Goal: Transaction & Acquisition: Purchase product/service

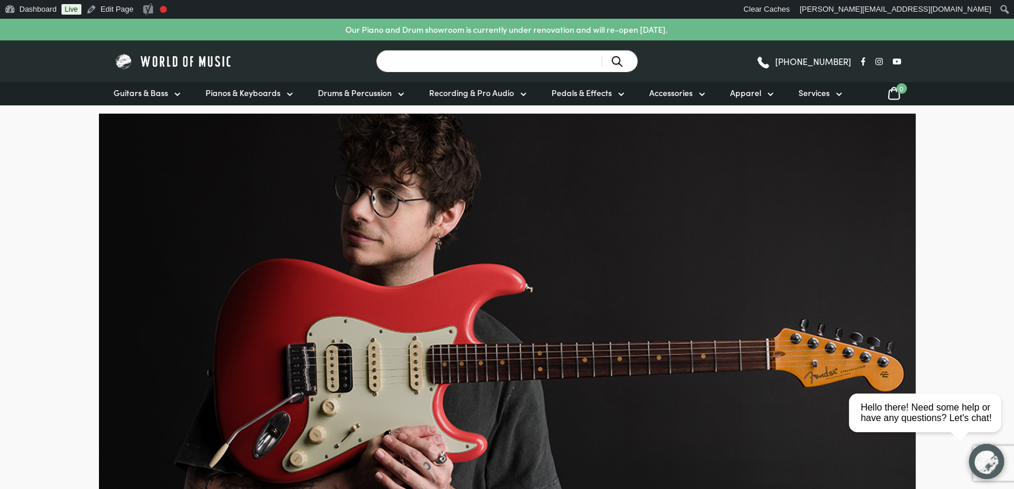
click at [465, 52] on input "Search for a product ..." at bounding box center [507, 61] width 262 height 23
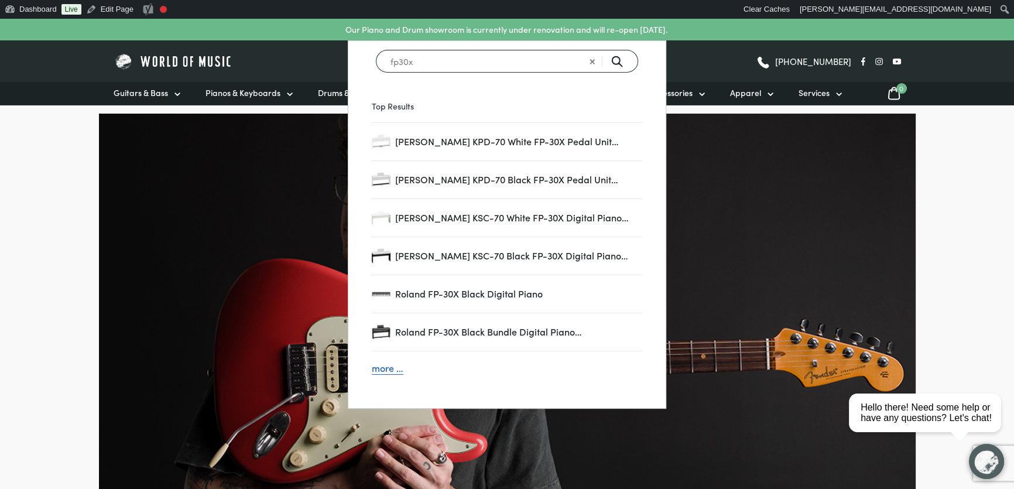
click at [508, 61] on input "fp30x" at bounding box center [507, 61] width 262 height 23
type input "fp30x"
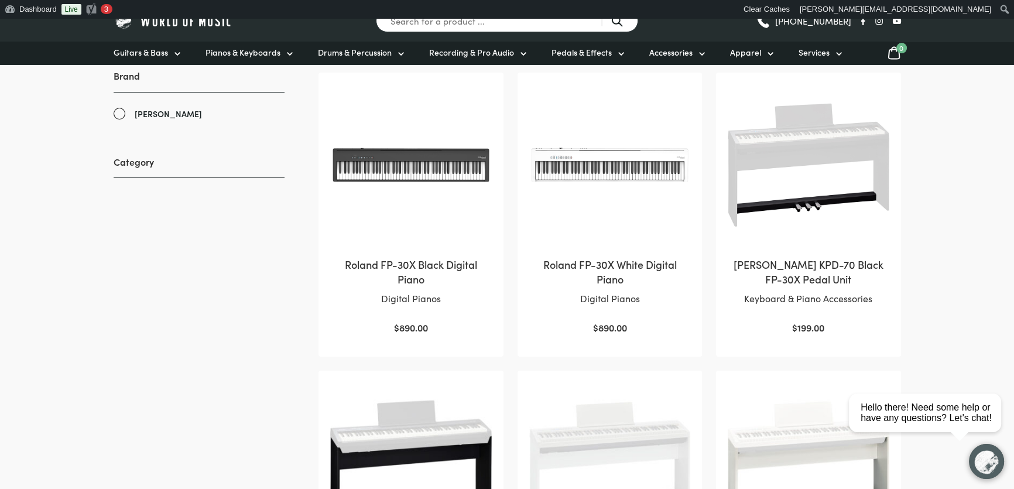
scroll to position [159, 0]
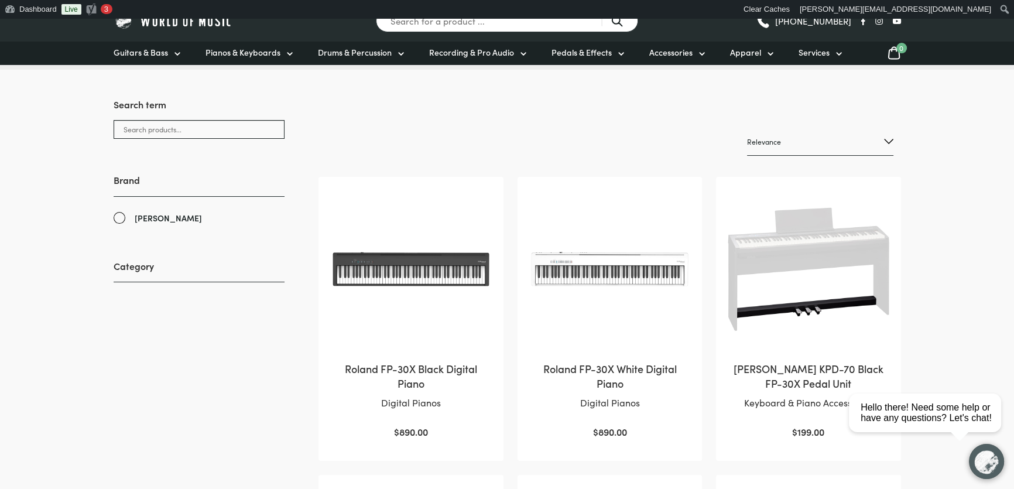
click at [388, 269] on img at bounding box center [410, 269] width 161 height 161
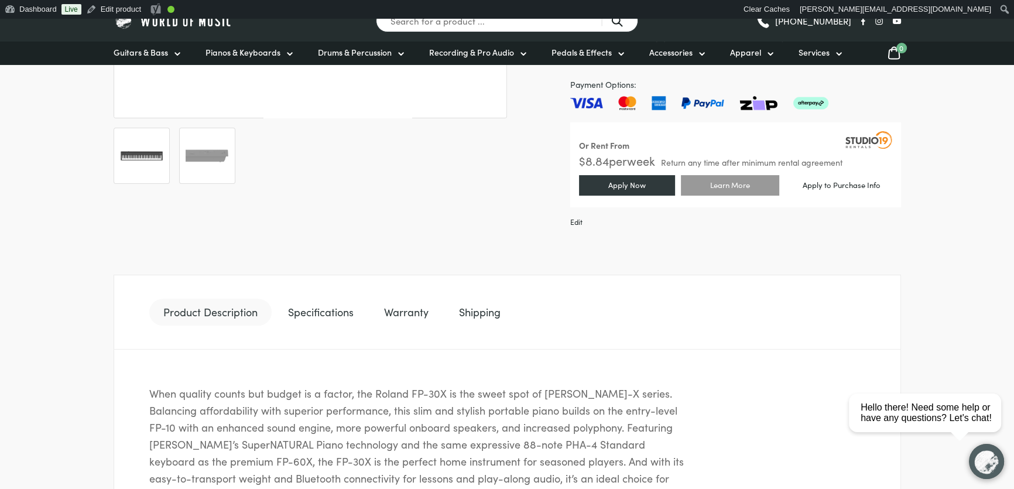
click at [329, 312] on link "Specifications" at bounding box center [321, 312] width 94 height 27
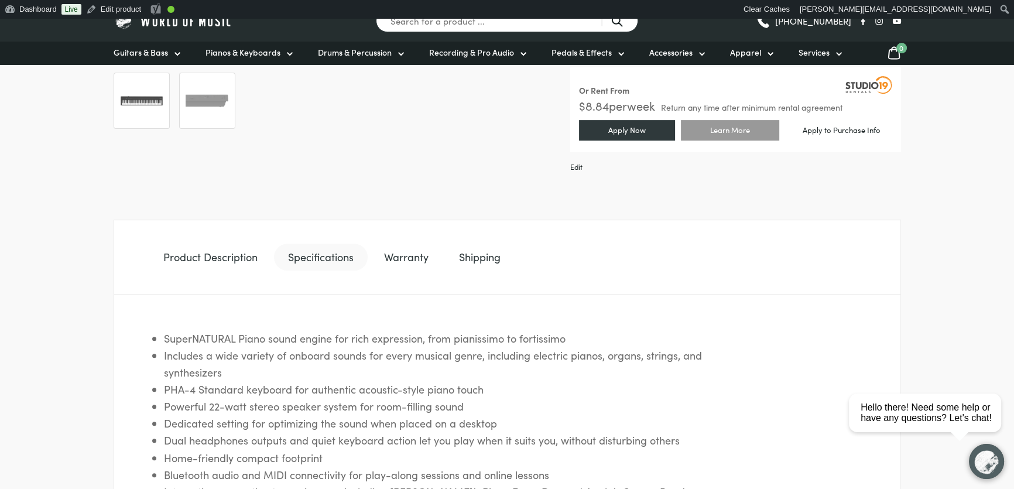
scroll to position [532, 0]
click at [421, 259] on link "Warranty" at bounding box center [406, 258] width 73 height 27
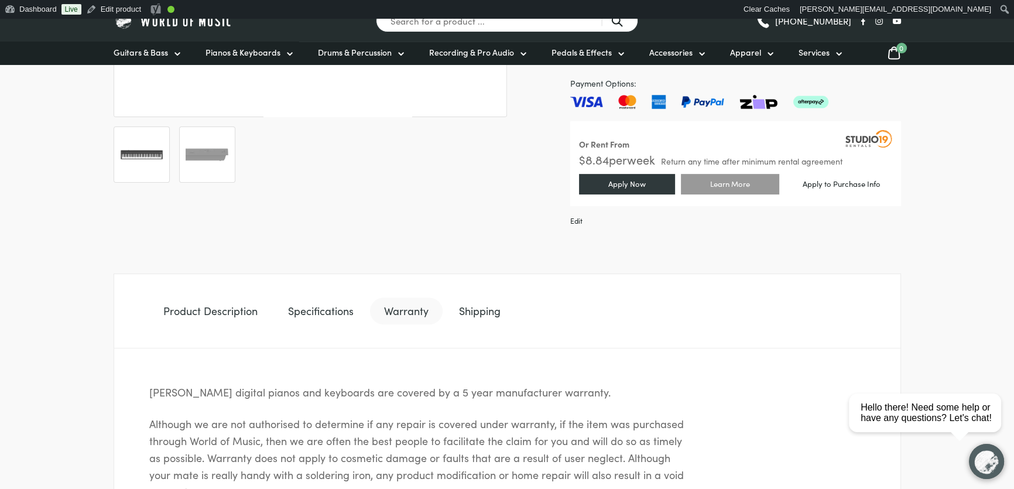
scroll to position [479, 0]
click at [470, 317] on link "Shipping" at bounding box center [480, 312] width 70 height 27
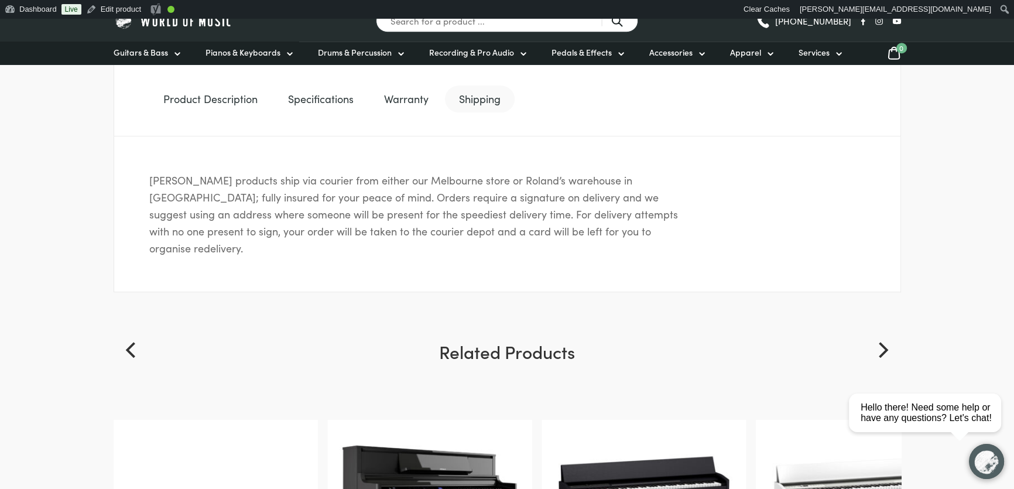
scroll to position [586, 0]
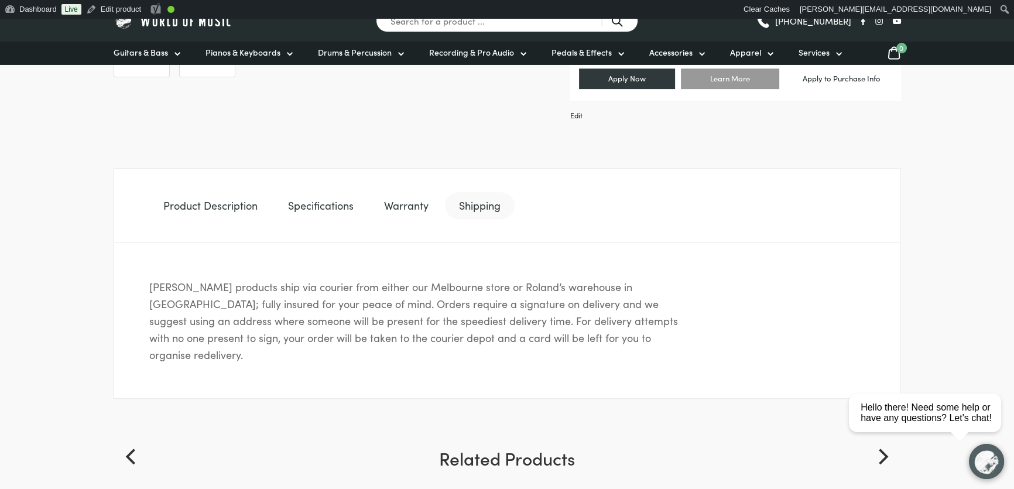
click at [234, 206] on link "Product Description" at bounding box center [210, 205] width 122 height 27
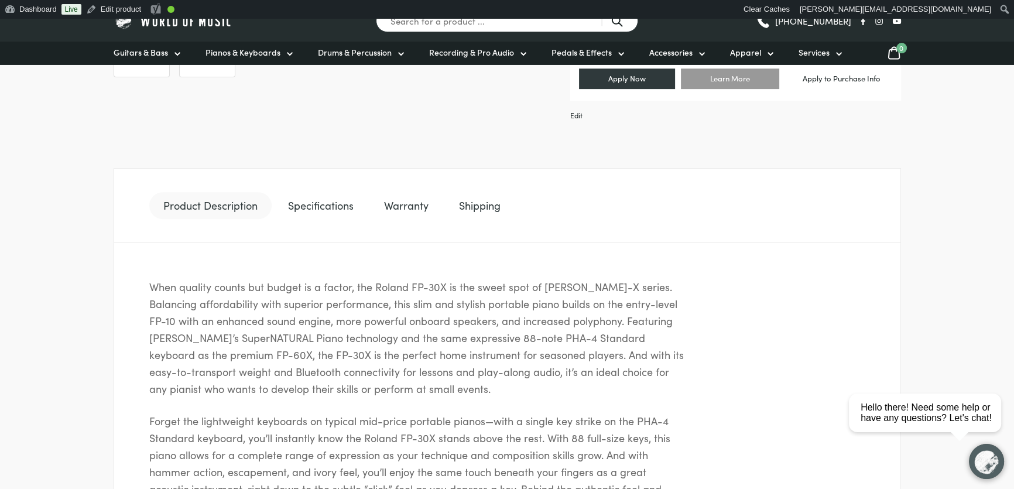
click at [322, 206] on link "Specifications" at bounding box center [321, 205] width 94 height 27
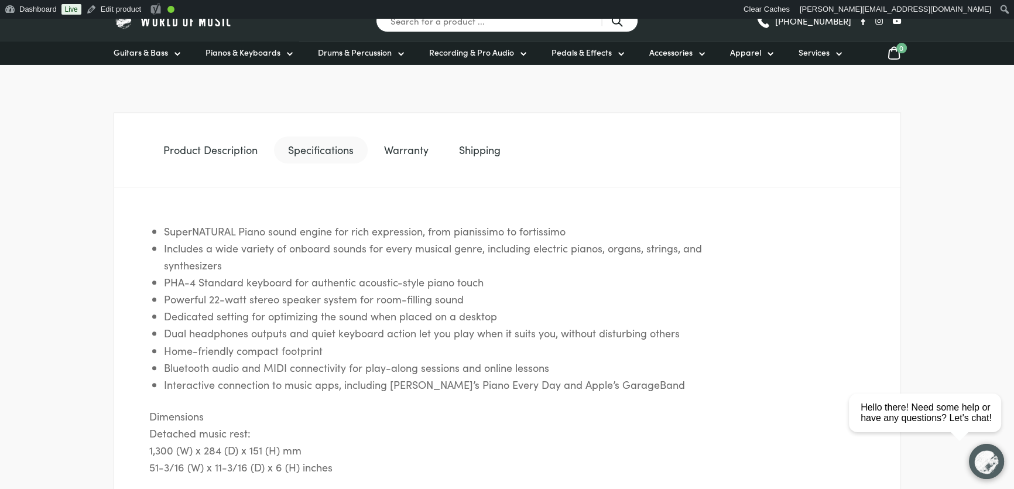
scroll to position [638, 0]
click at [344, 363] on li "Bluetooth audio and MIDI connectivity for play-along sessions and online lessons" at bounding box center [433, 370] width 539 height 17
click at [384, 357] on li "Home-friendly compact footprint" at bounding box center [433, 353] width 539 height 17
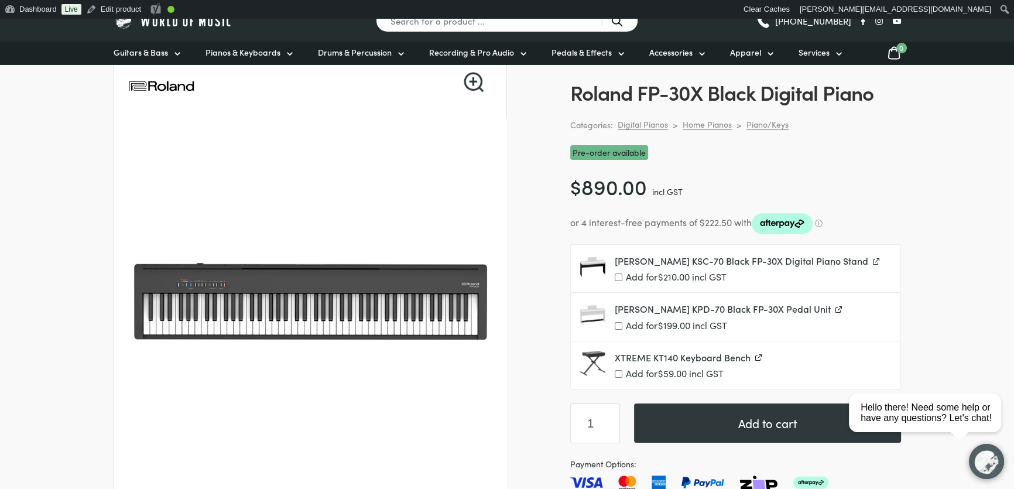
scroll to position [106, 0]
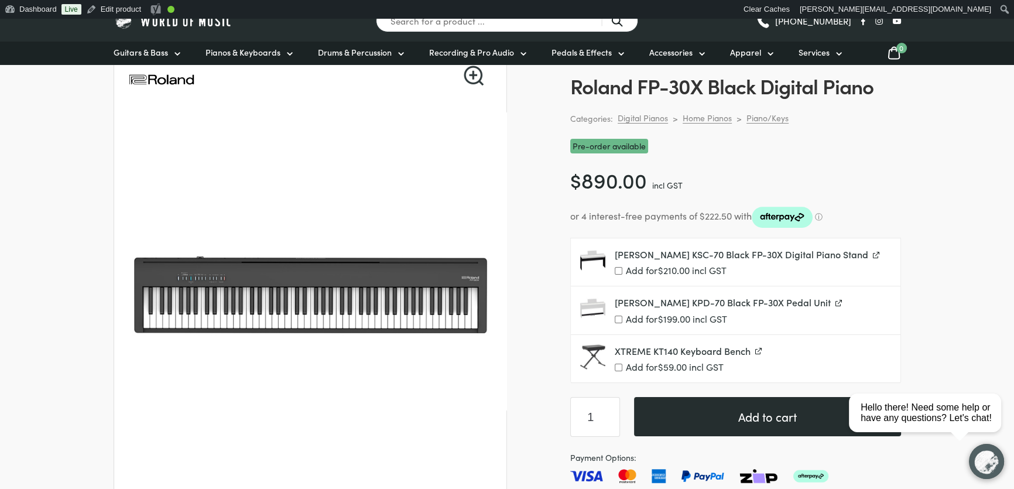
click at [715, 422] on button "Add to cart" at bounding box center [767, 416] width 267 height 39
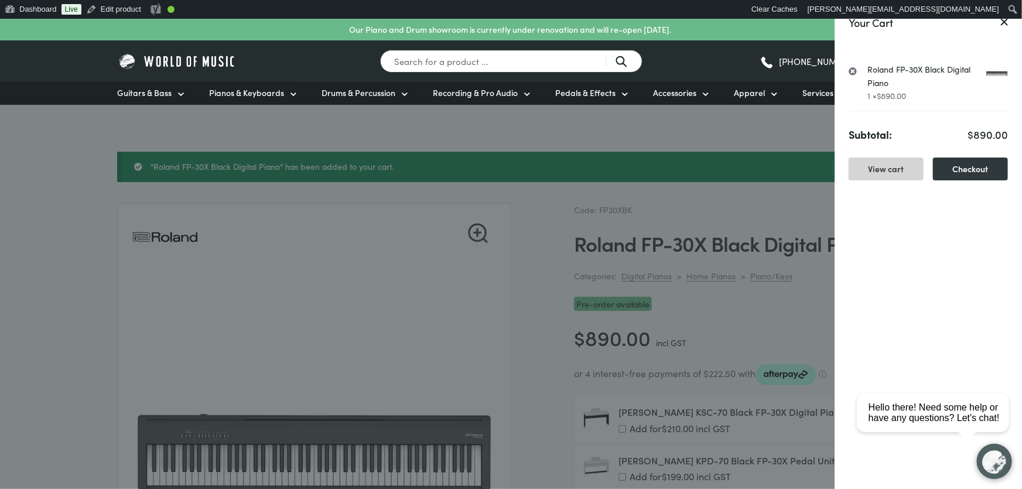
click at [905, 168] on link "View cart" at bounding box center [885, 169] width 75 height 23
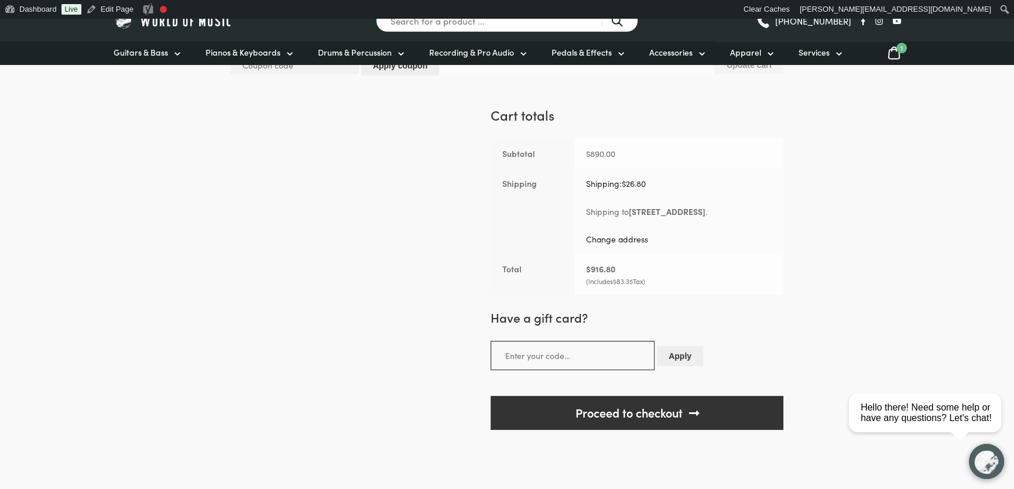
scroll to position [266, 0]
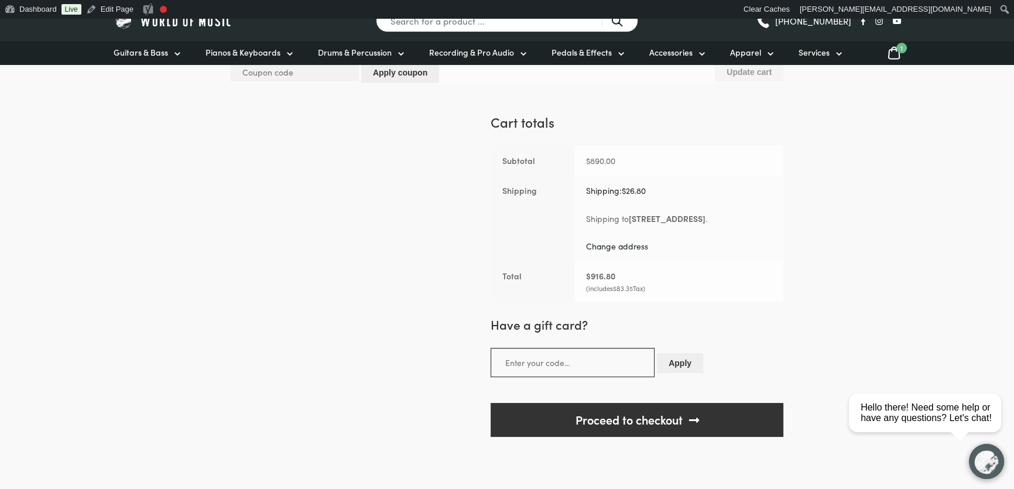
click at [586, 249] on link "Change address" at bounding box center [617, 246] width 62 height 12
select select "VIC"
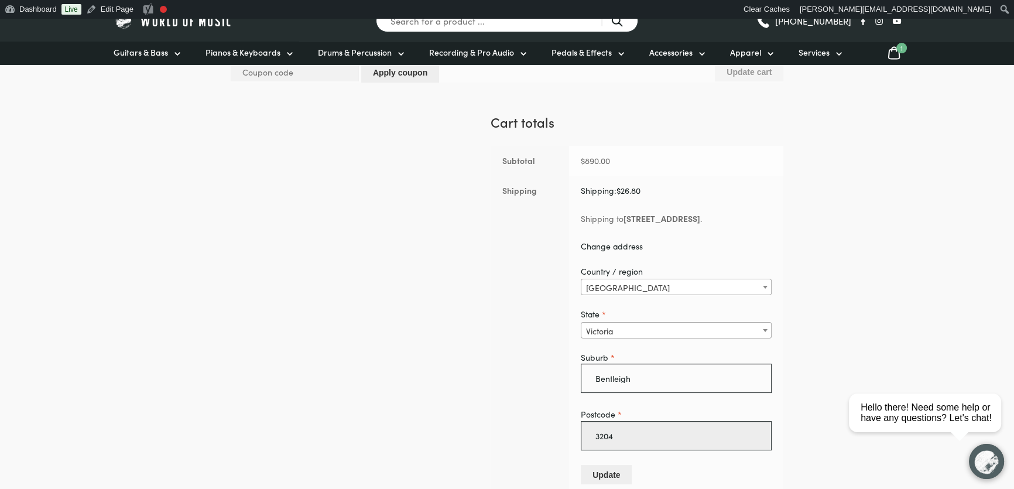
drag, startPoint x: 622, startPoint y: 437, endPoint x: 540, endPoint y: 430, distance: 82.2
click at [540, 430] on tr "Shipping Shipping: $ 26.80 Shipping to 809 Nepean Hwy, Bentleigh Victoria 3204 …" at bounding box center [637, 341] width 293 height 331
type input "4560"
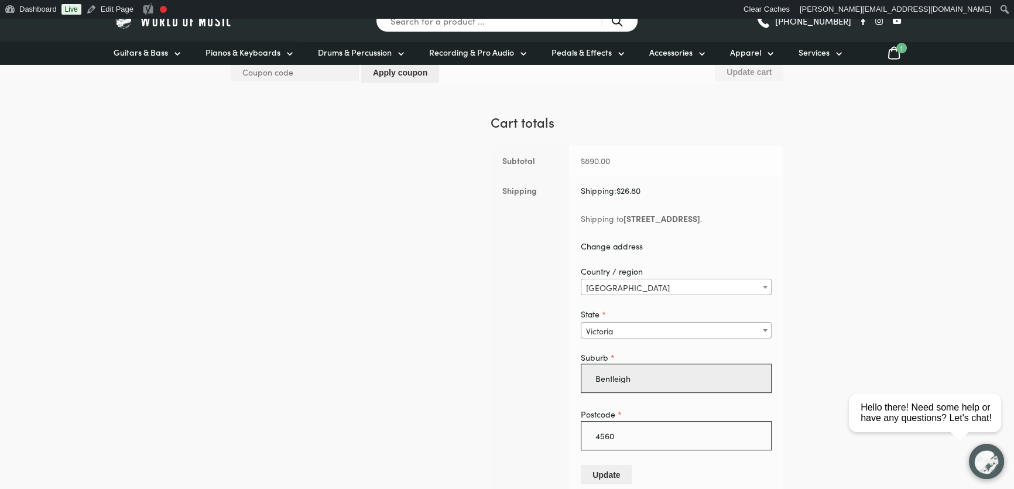
drag, startPoint x: 626, startPoint y: 382, endPoint x: 335, endPoint y: 360, distance: 291.8
click at [335, 360] on div "Cart totals Subtotal $ 890.00 Shipping Shipping: $ 26.80 Shipping to 809 Nepean…" at bounding box center [507, 447] width 553 height 669
click at [669, 319] on label "State *" at bounding box center [676, 313] width 191 height 13
click at [581, 320] on select "Select an option… Australian Capital Territory New South Wales Northern Territo…" at bounding box center [580, 320] width 1 height 1
click at [663, 331] on span "Victoria" at bounding box center [676, 331] width 190 height 16
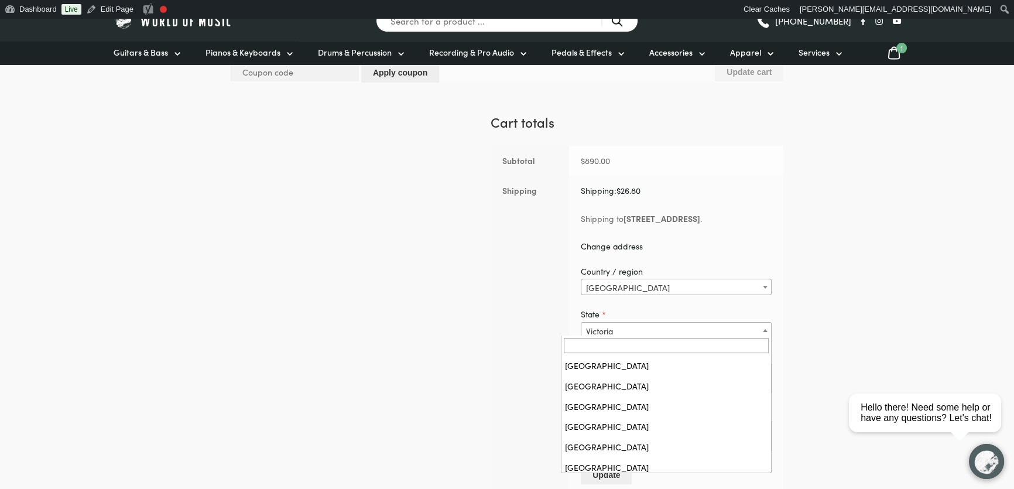
scroll to position [45, 0]
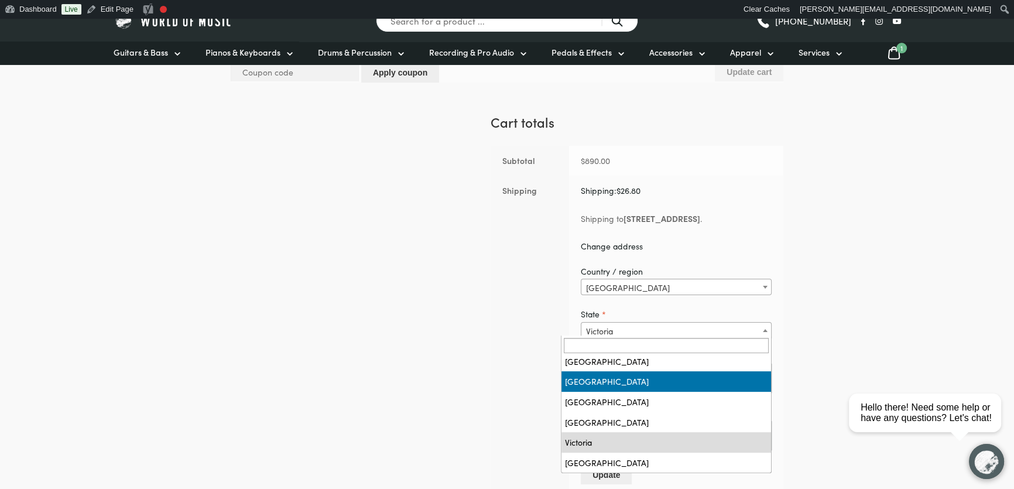
select select "QLD"
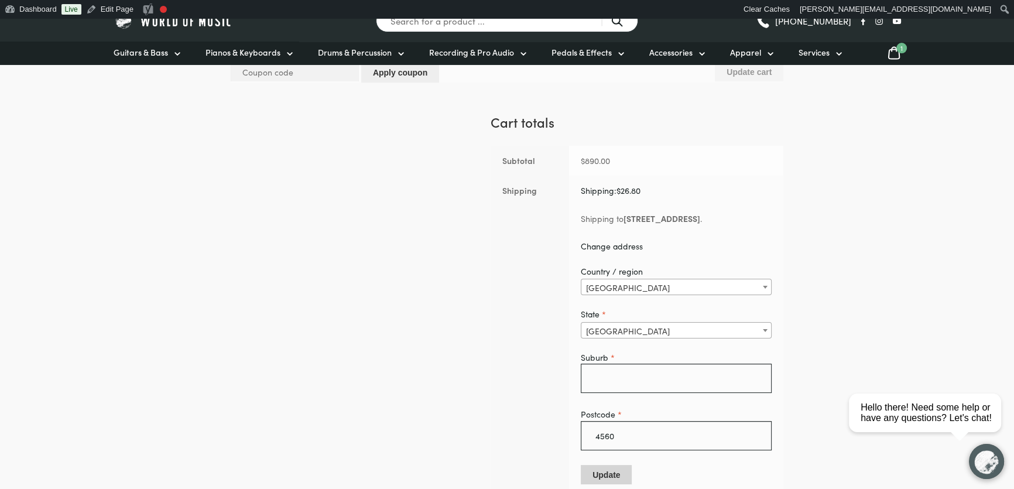
click at [595, 474] on button "Update" at bounding box center [606, 474] width 51 height 19
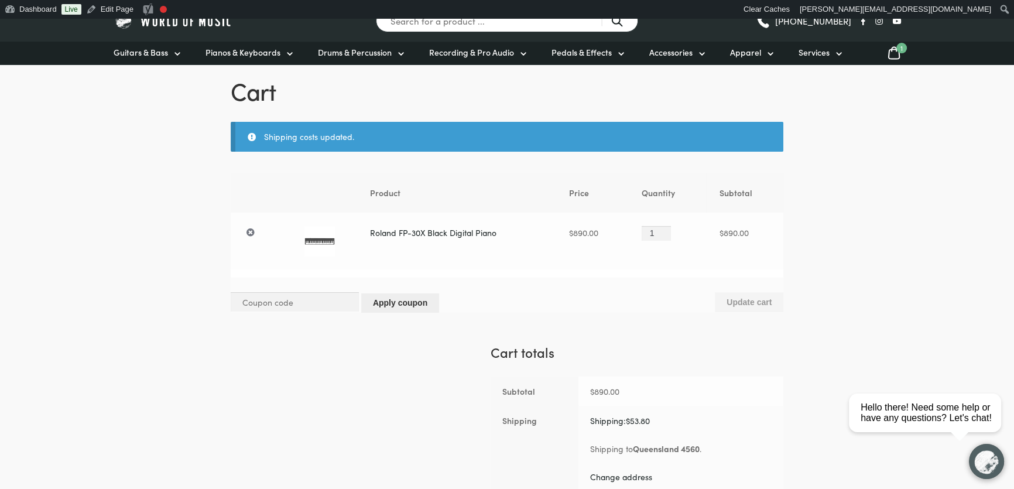
scroll to position [51, 0]
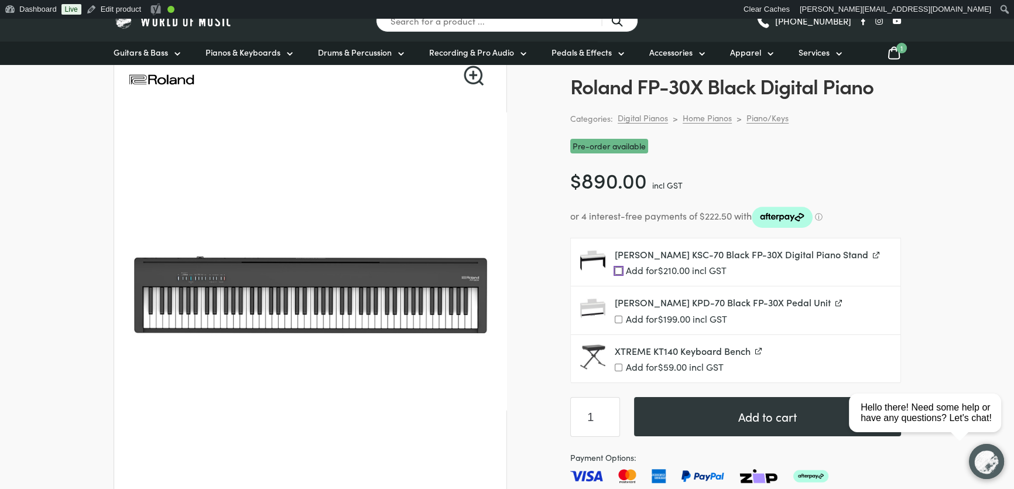
click at [616, 269] on input "Add for $ 210.00 incl GST" at bounding box center [619, 271] width 8 height 8
checkbox input "true"
click at [717, 416] on button "Add to cart" at bounding box center [767, 416] width 267 height 39
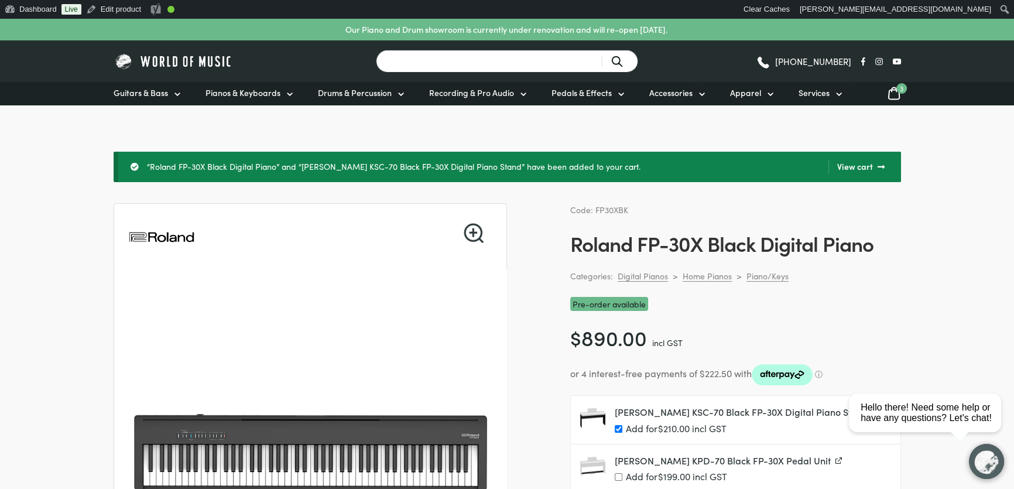
click at [534, 71] on input "Search for a product ..." at bounding box center [507, 61] width 262 height 23
type input "dp10"
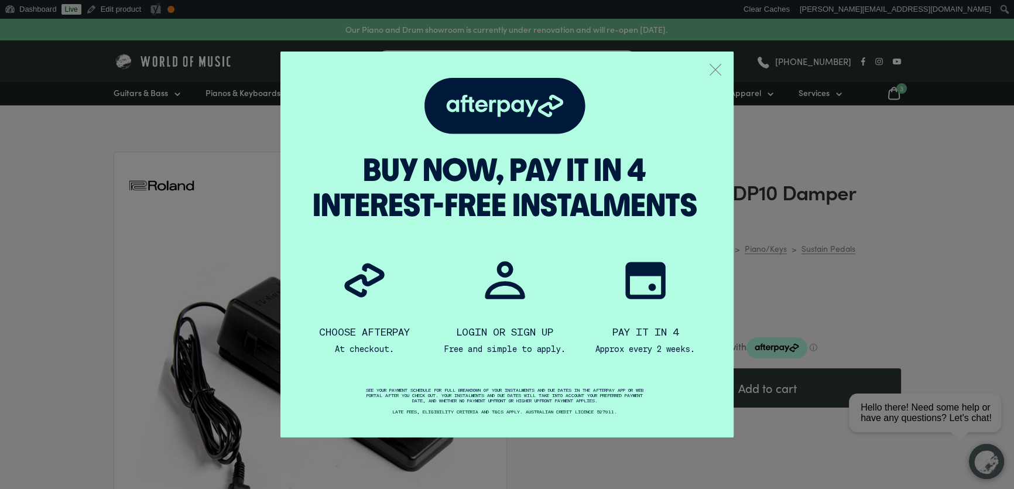
click at [718, 71] on icon ".a { fill: none; stroke: #808284; stroke-linecap: round; stroke-linejoin: round…" at bounding box center [716, 70] width 12 height 12
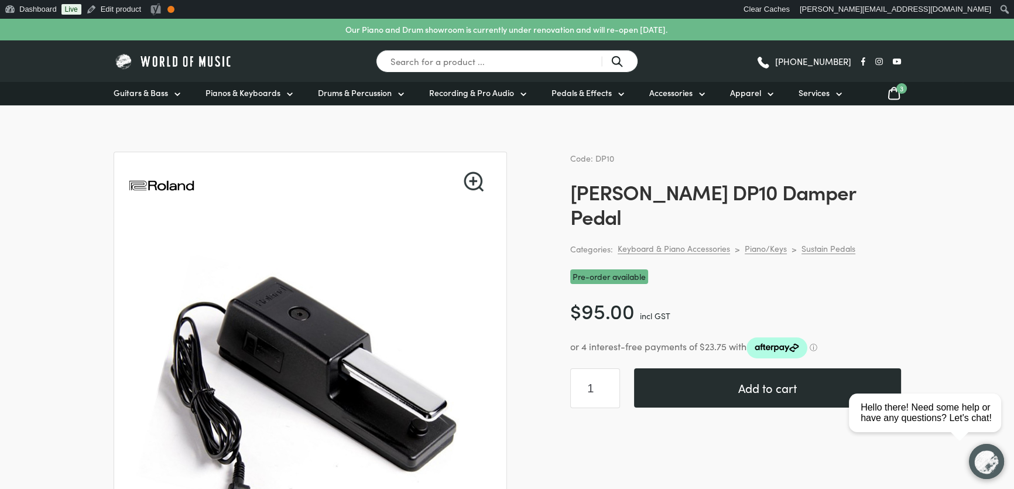
click at [756, 368] on button "Add to cart" at bounding box center [767, 387] width 267 height 39
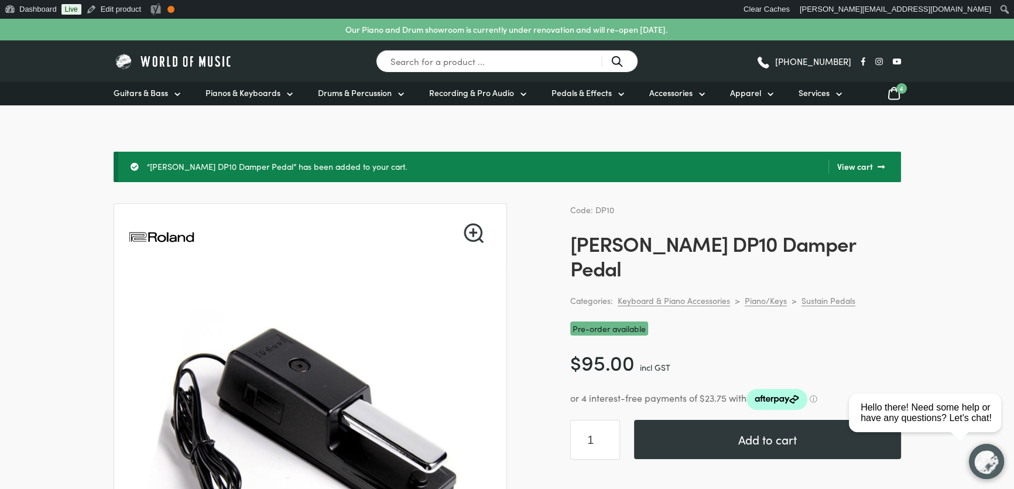
click at [896, 90] on span "4" at bounding box center [901, 88] width 11 height 11
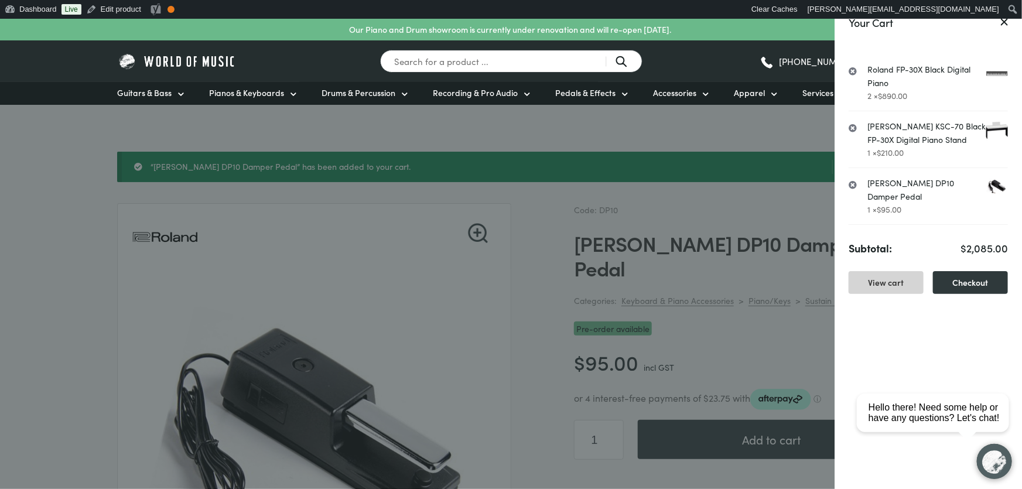
click at [884, 271] on link "View cart" at bounding box center [885, 282] width 75 height 23
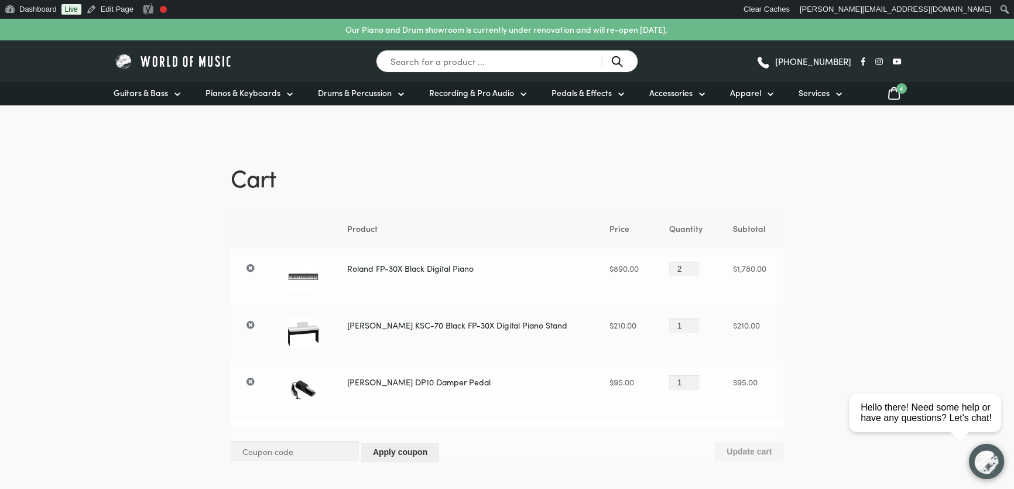
click at [633, 257] on tr "× Roland FP-30X Black Digital Piano $ 890.00 Roland FP-30X Black Digital Piano …" at bounding box center [507, 276] width 553 height 57
type input "1"
click at [682, 271] on input "1" at bounding box center [684, 269] width 30 height 15
drag, startPoint x: 830, startPoint y: 228, endPoint x: 785, endPoint y: 336, distance: 116.6
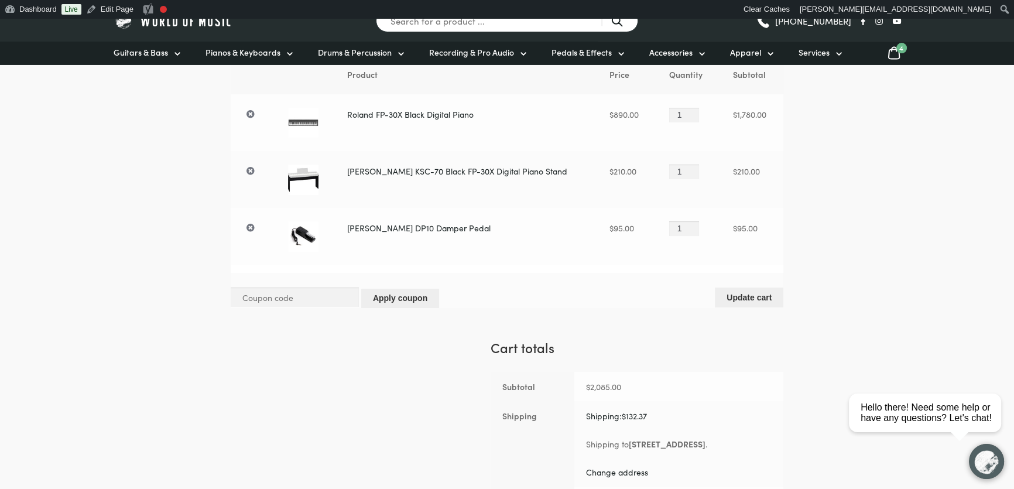
scroll to position [159, 0]
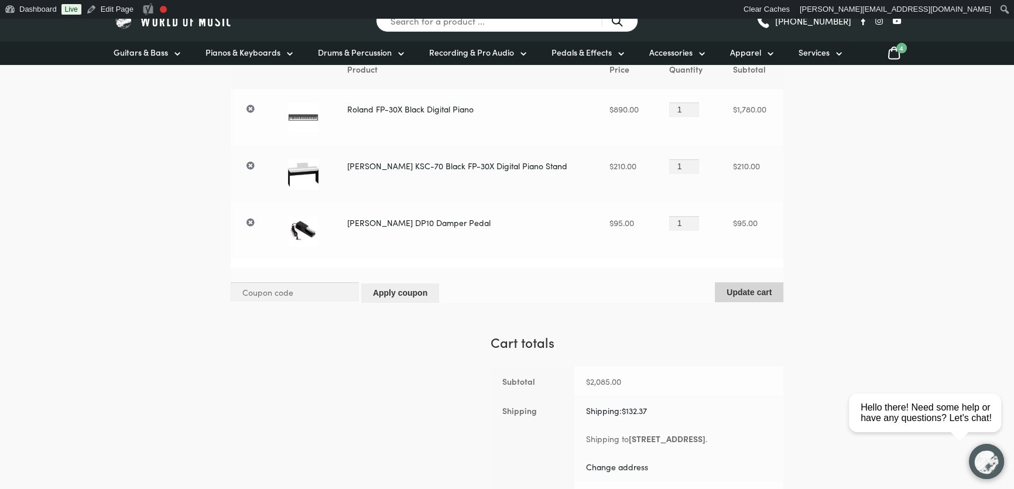
click at [757, 286] on button "Update cart" at bounding box center [749, 291] width 69 height 19
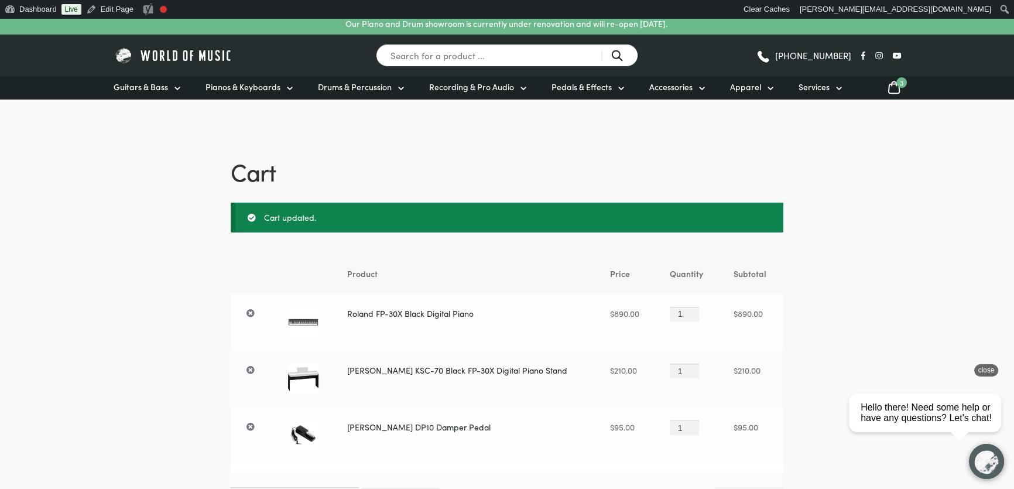
scroll to position [0, 0]
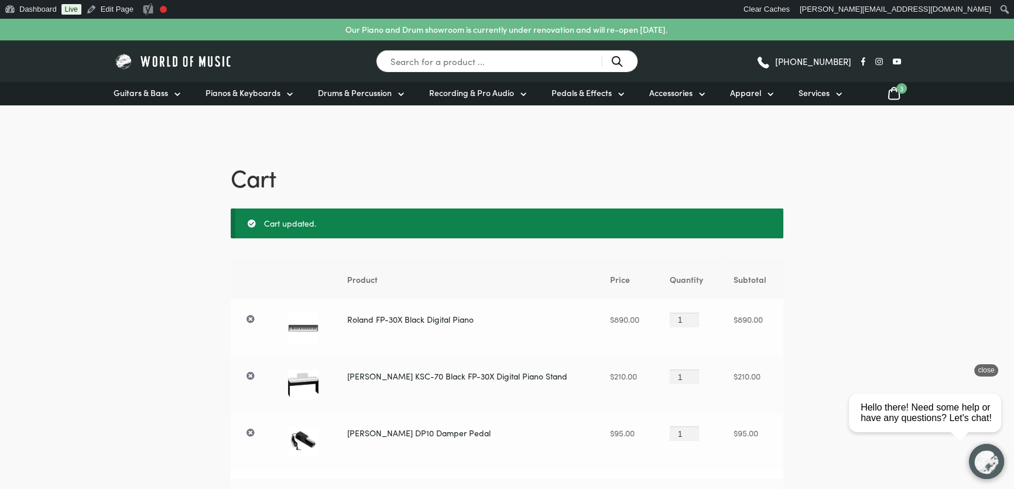
click at [988, 367] on div "close" at bounding box center [986, 370] width 24 height 12
click at [899, 88] on span "3" at bounding box center [901, 88] width 11 height 11
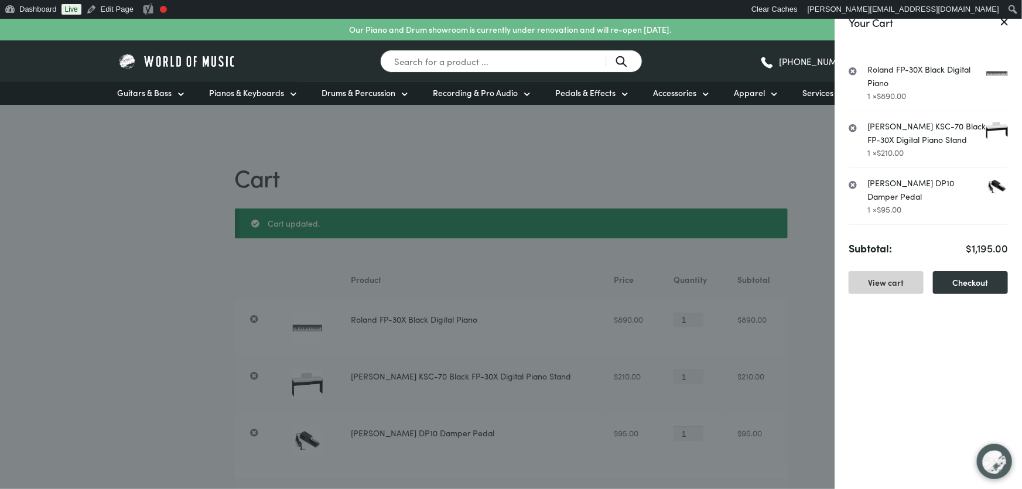
click at [889, 271] on link "View cart" at bounding box center [885, 282] width 75 height 23
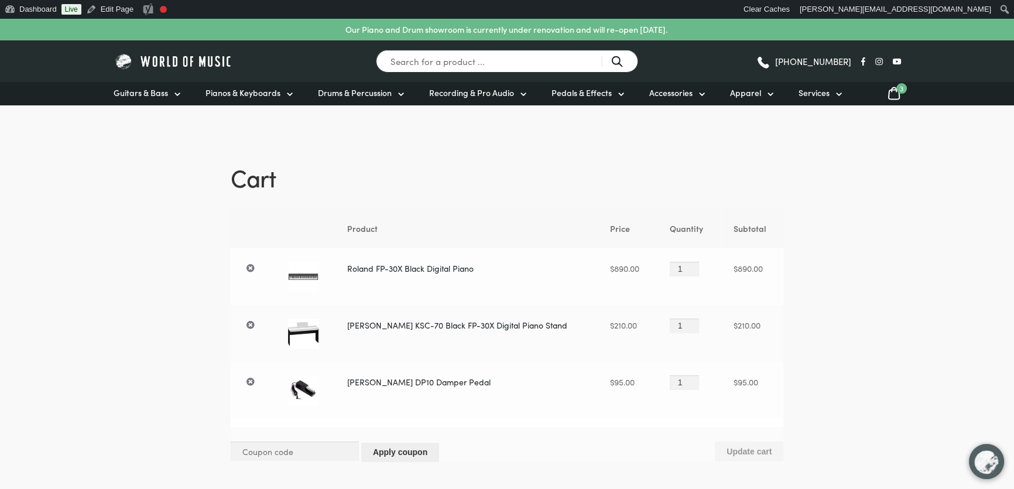
click at [252, 263] on link "×" at bounding box center [250, 268] width 13 height 13
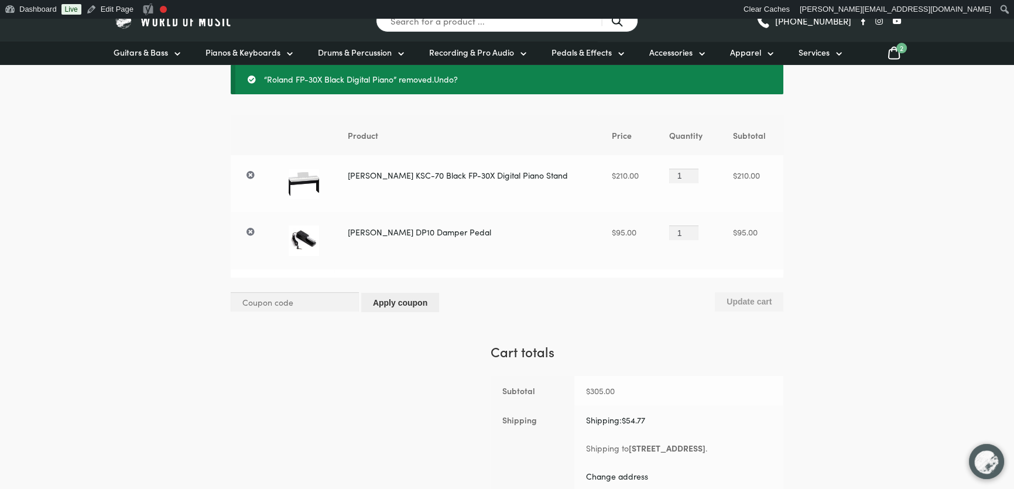
scroll to position [149, 0]
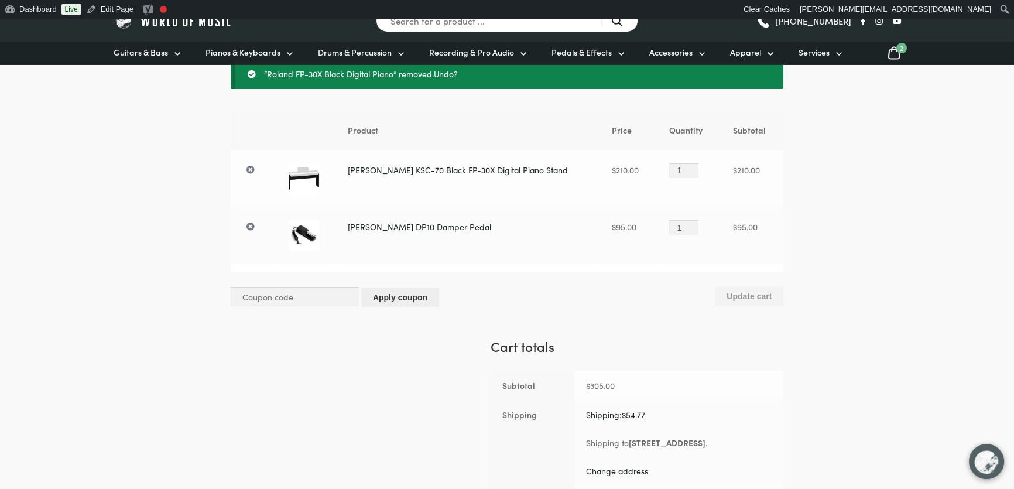
click at [251, 169] on link "×" at bounding box center [250, 169] width 13 height 13
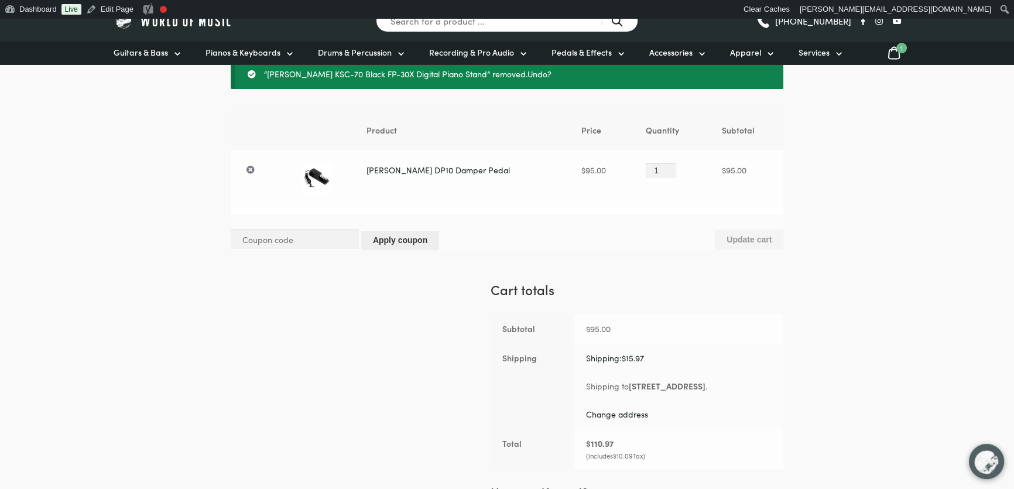
click at [251, 168] on link "×" at bounding box center [250, 169] width 13 height 13
